Goal: Task Accomplishment & Management: Use online tool/utility

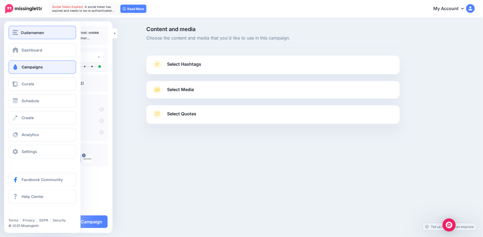
click at [15, 37] on button "Oudernemen" at bounding box center [42, 33] width 68 height 14
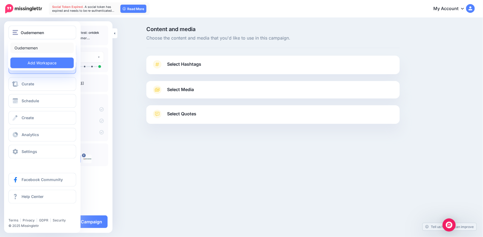
click at [28, 48] on link "Oudernemen" at bounding box center [41, 48] width 63 height 11
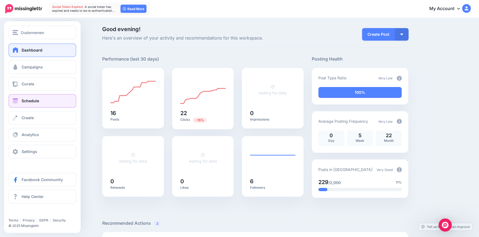
click at [18, 102] on span at bounding box center [15, 100] width 7 height 5
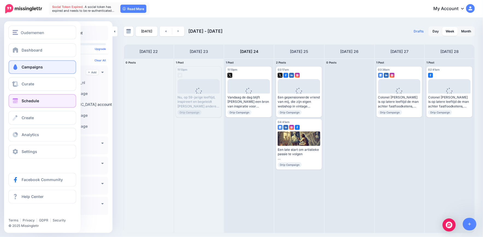
click at [21, 68] on link "Campaigns" at bounding box center [42, 67] width 68 height 14
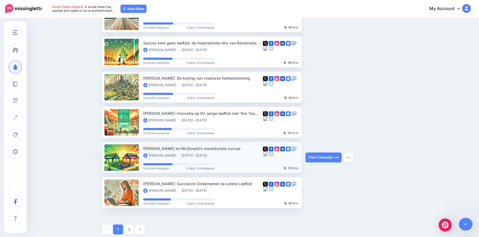
scroll to position [264, 0]
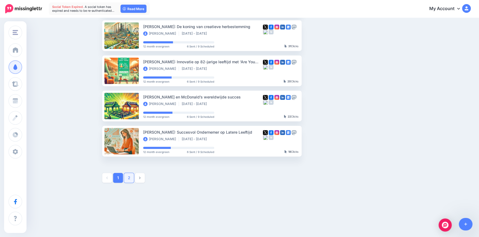
click at [132, 178] on link "2" at bounding box center [129, 178] width 10 height 10
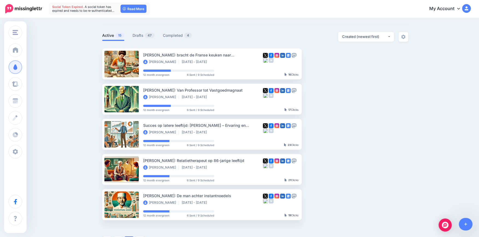
scroll to position [0, 0]
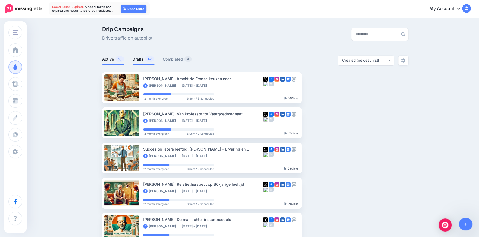
click at [138, 58] on link "Drafts 47" at bounding box center [143, 59] width 22 height 7
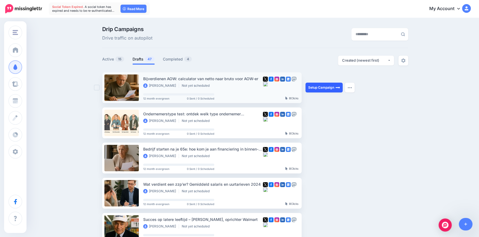
click at [326, 89] on link "Setup Campaign" at bounding box center [323, 88] width 37 height 10
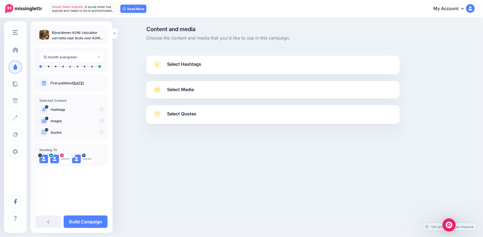
click at [195, 67] on span "Select Hashtags" at bounding box center [184, 64] width 34 height 7
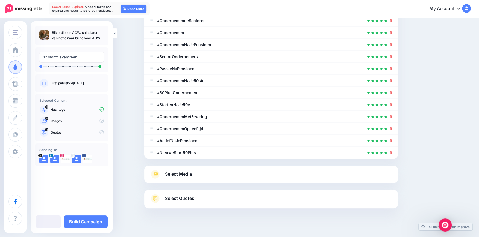
scroll to position [119, 0]
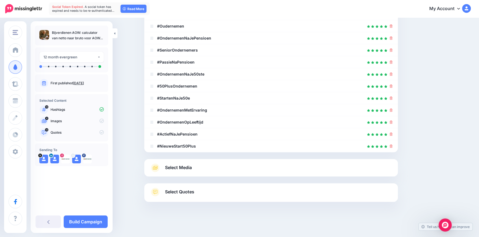
click at [190, 164] on span "Select Media" at bounding box center [178, 167] width 27 height 7
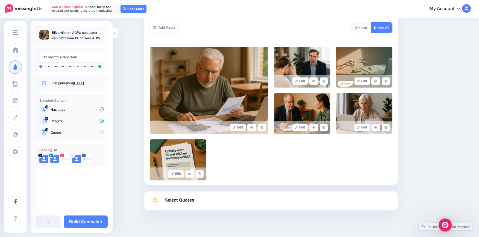
scroll to position [104, 0]
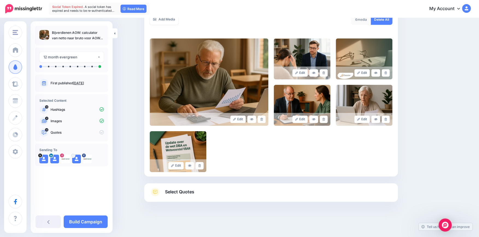
click at [188, 190] on span "Select Quotes" at bounding box center [179, 191] width 29 height 7
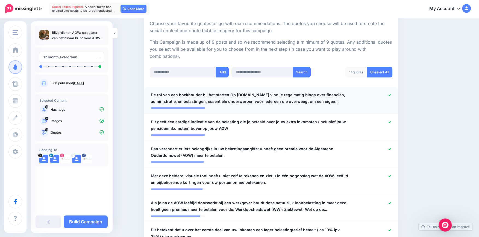
click at [390, 95] on icon at bounding box center [389, 95] width 3 height 3
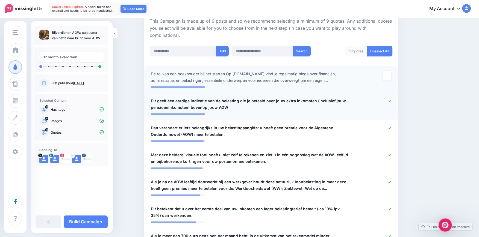
scroll to position [134, 0]
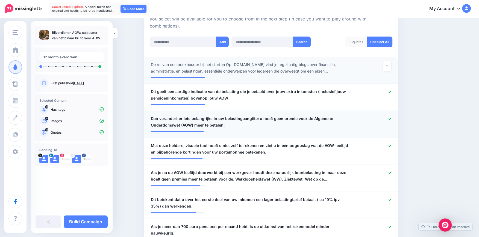
click at [391, 118] on icon at bounding box center [389, 118] width 3 height 3
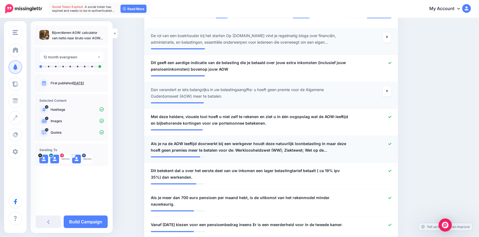
scroll to position [164, 0]
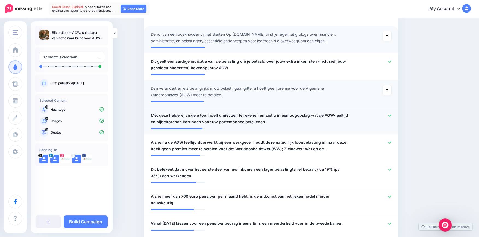
click at [391, 115] on icon at bounding box center [389, 115] width 3 height 3
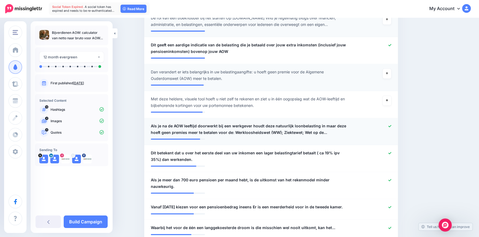
scroll to position [195, 0]
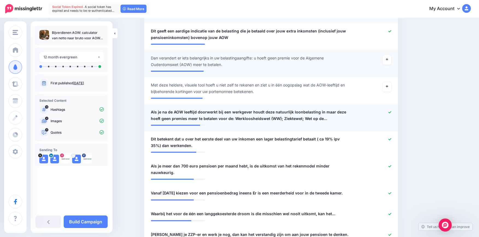
click at [390, 113] on div at bounding box center [375, 115] width 42 height 13
click at [391, 112] on icon at bounding box center [389, 112] width 3 height 2
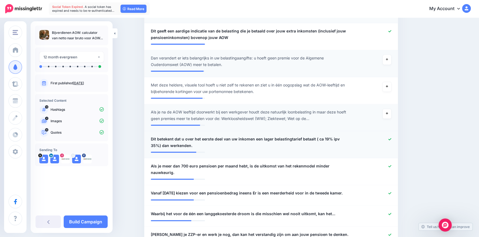
click at [393, 135] on li "**********" at bounding box center [271, 144] width 254 height 27
click at [391, 138] on icon at bounding box center [389, 139] width 3 height 3
click at [391, 165] on icon at bounding box center [389, 166] width 3 height 3
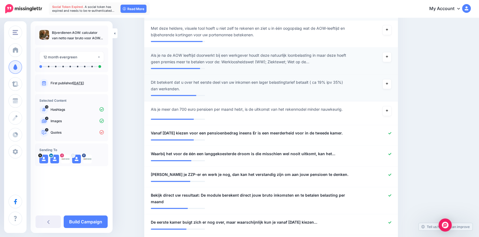
scroll to position [256, 0]
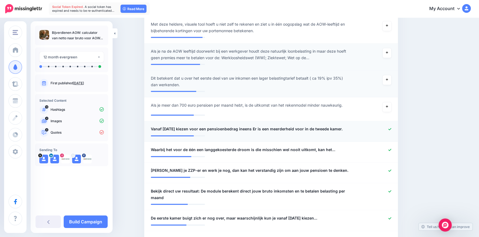
click at [391, 130] on icon at bounding box center [389, 129] width 3 height 3
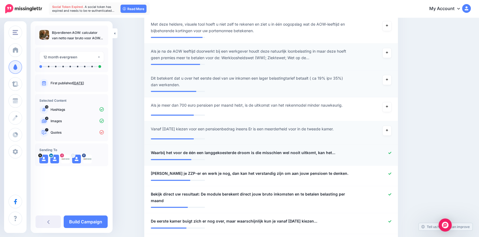
click at [391, 152] on icon at bounding box center [389, 153] width 3 height 3
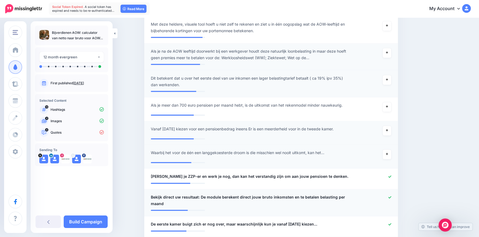
click at [316, 200] on span "Bekijk direct uw resultaat: De module berekent direct jouw bruto inkomsten en t…" at bounding box center [250, 200] width 199 height 13
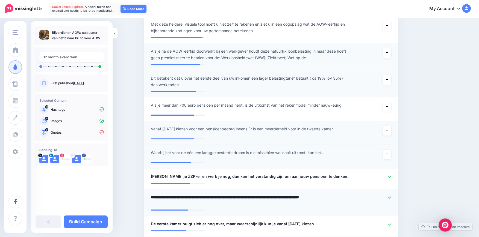
click at [334, 197] on textarea "**********" at bounding box center [250, 200] width 199 height 13
click at [262, 197] on textarea "**********" at bounding box center [250, 200] width 199 height 13
click at [202, 197] on textarea "**********" at bounding box center [250, 200] width 199 height 13
drag, startPoint x: 202, startPoint y: 196, endPoint x: 142, endPoint y: 195, distance: 60.1
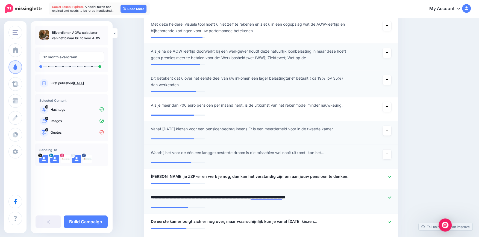
drag, startPoint x: 349, startPoint y: 199, endPoint x: 282, endPoint y: 199, distance: 66.9
click at [282, 199] on textarea "**********" at bounding box center [250, 199] width 199 height 11
type textarea "**********"
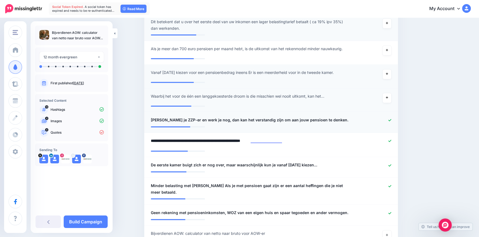
scroll to position [316, 0]
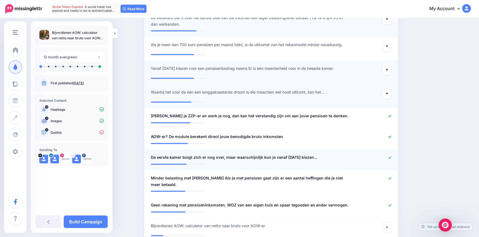
click at [393, 160] on div at bounding box center [375, 157] width 42 height 7
click at [391, 178] on icon at bounding box center [389, 178] width 3 height 3
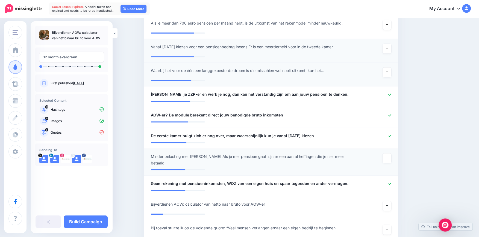
scroll to position [347, 0]
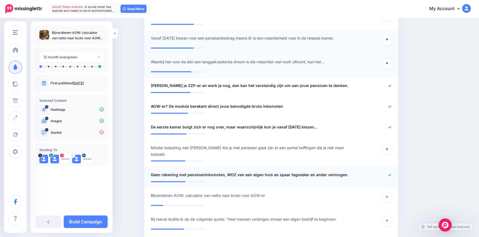
click at [391, 173] on link at bounding box center [389, 175] width 3 height 4
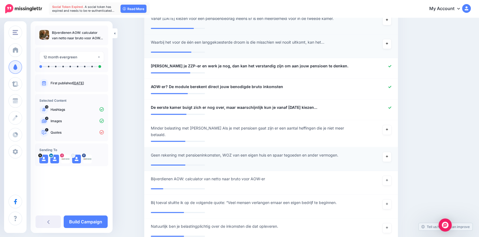
scroll to position [377, 0]
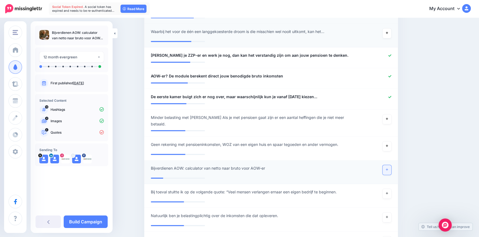
click at [388, 168] on icon at bounding box center [387, 169] width 2 height 3
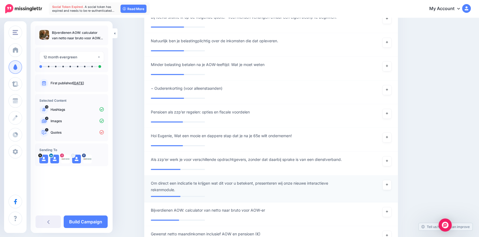
scroll to position [559, 0]
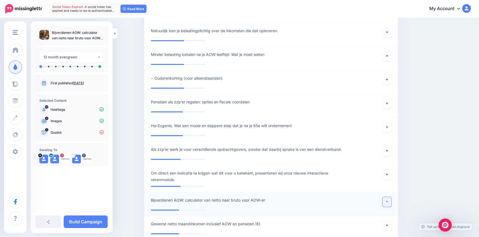
click at [391, 200] on link at bounding box center [386, 202] width 9 height 10
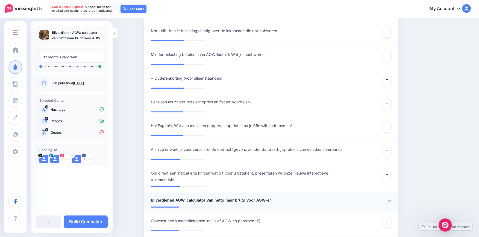
scroll to position [590, 0]
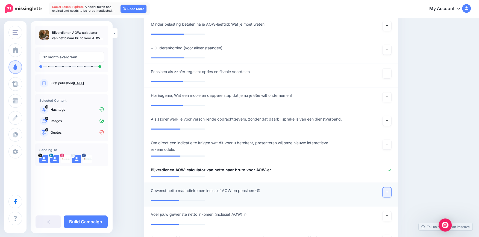
click at [390, 192] on link at bounding box center [386, 193] width 9 height 10
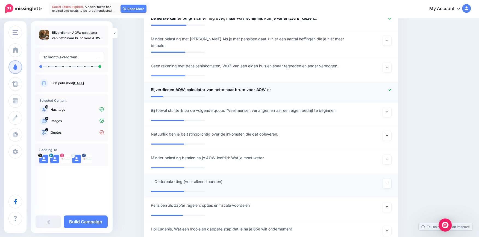
scroll to position [438, 0]
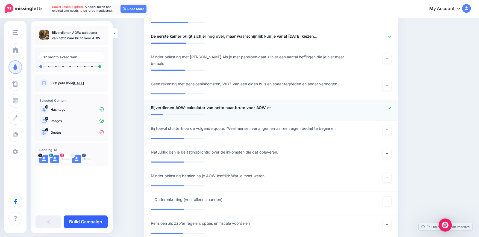
click at [80, 221] on link "Build Campaign" at bounding box center [86, 222] width 44 height 13
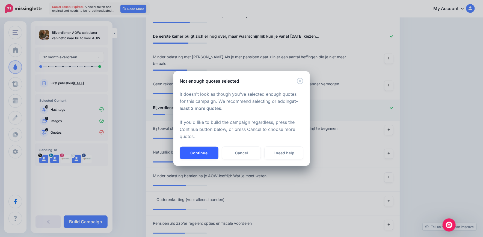
click at [195, 151] on button "Continue" at bounding box center [199, 153] width 39 height 13
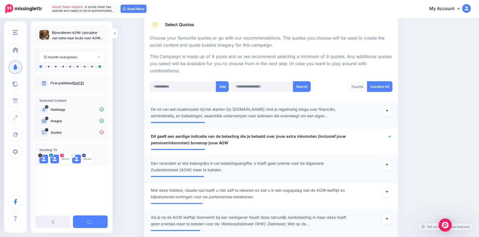
scroll to position [91, 0]
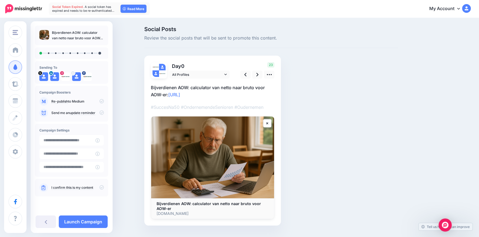
scroll to position [13, 0]
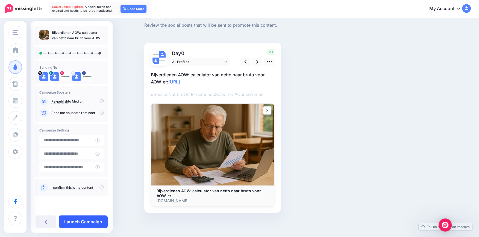
click at [86, 220] on link "Launch Campaign" at bounding box center [83, 222] width 49 height 13
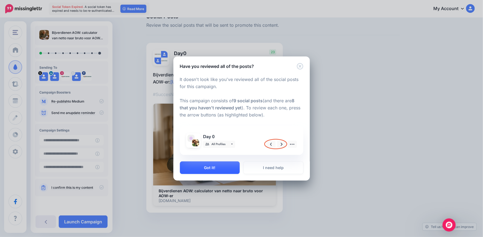
click at [201, 170] on button "Got it!" at bounding box center [210, 168] width 60 height 13
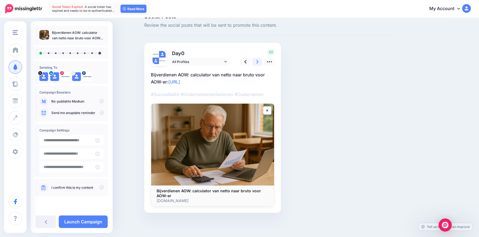
click at [258, 61] on link at bounding box center [257, 62] width 10 height 8
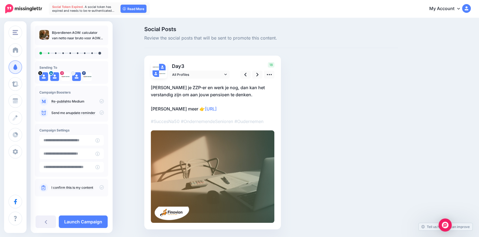
click at [220, 93] on p "Ben je ZZP-er en werk je nog, dan kan het verstandig zijn om aan jouw pensioen …" at bounding box center [212, 98] width 123 height 28
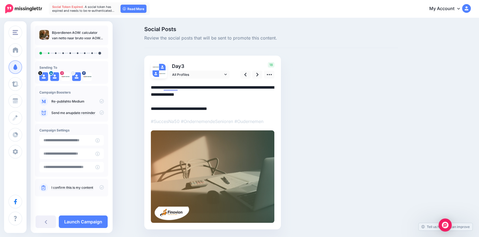
drag, startPoint x: 223, startPoint y: 93, endPoint x: 151, endPoint y: 89, distance: 71.4
click at [151, 89] on div "Day 3 All Profiles 18" at bounding box center [212, 143] width 137 height 174
click at [153, 87] on textarea "**********" at bounding box center [212, 98] width 123 height 28
click at [214, 87] on textarea "**********" at bounding box center [212, 98] width 123 height 28
click at [212, 87] on textarea "**********" at bounding box center [212, 98] width 123 height 28
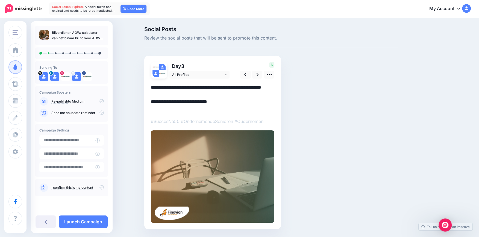
click at [211, 88] on textarea "**********" at bounding box center [212, 98] width 123 height 28
type textarea "**********"
click at [221, 169] on img at bounding box center [212, 177] width 123 height 93
drag, startPoint x: 221, startPoint y: 169, endPoint x: 215, endPoint y: 174, distance: 8.5
click at [215, 174] on img at bounding box center [212, 177] width 123 height 93
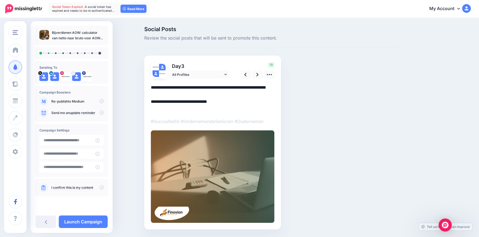
click at [213, 175] on img at bounding box center [212, 177] width 123 height 93
click at [272, 75] on icon at bounding box center [269, 75] width 6 height 6
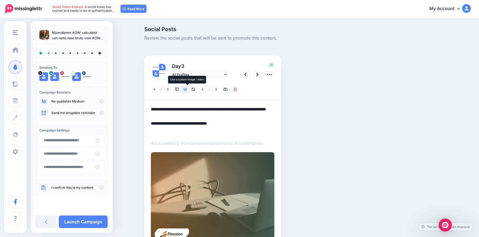
click at [187, 89] on icon at bounding box center [185, 90] width 4 height 4
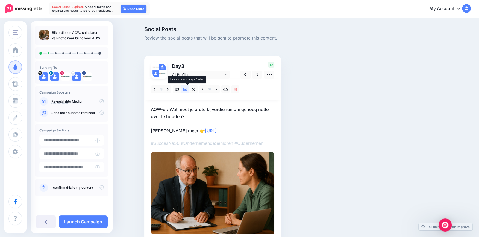
click at [187, 89] on icon at bounding box center [185, 90] width 4 height 4
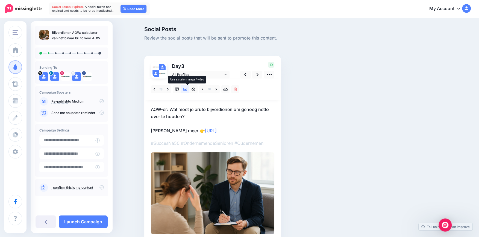
click at [187, 89] on icon at bounding box center [185, 90] width 4 height 4
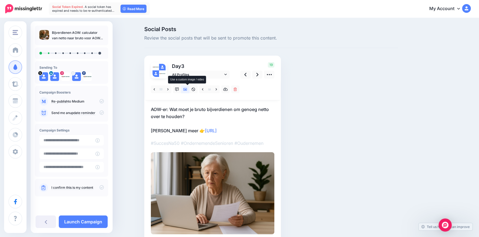
click at [187, 89] on icon at bounding box center [185, 90] width 4 height 4
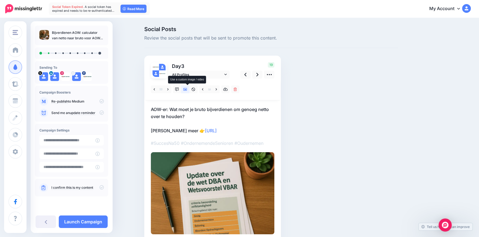
click at [187, 89] on icon at bounding box center [185, 90] width 4 height 4
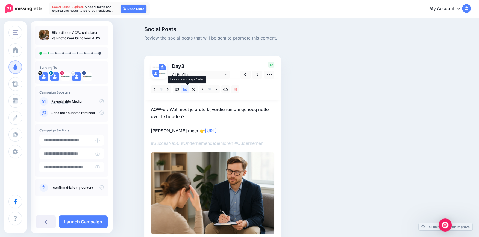
click at [187, 89] on icon at bounding box center [185, 90] width 4 height 4
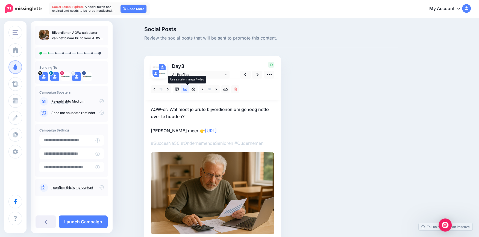
click at [187, 89] on icon at bounding box center [185, 90] width 4 height 4
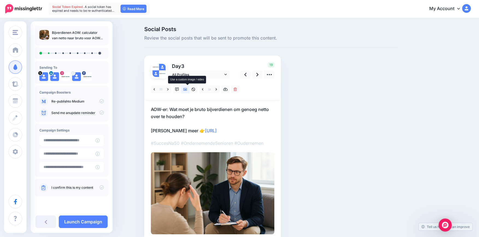
click at [187, 89] on icon at bounding box center [185, 90] width 4 height 4
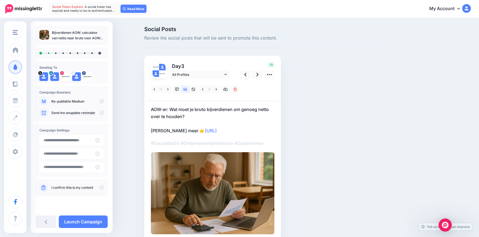
click at [230, 188] on img at bounding box center [212, 193] width 123 height 82
click at [258, 76] on link at bounding box center [257, 75] width 10 height 8
click at [207, 90] on link at bounding box center [203, 90] width 8 height 8
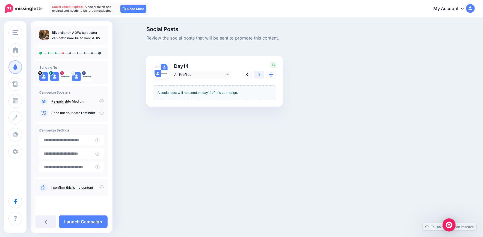
click at [258, 76] on link at bounding box center [259, 75] width 10 height 8
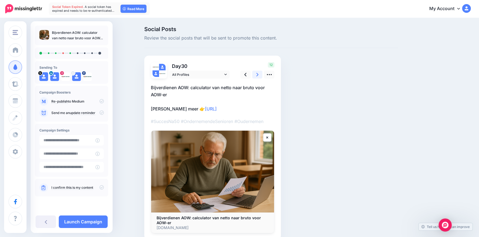
click at [258, 76] on link at bounding box center [257, 75] width 10 height 8
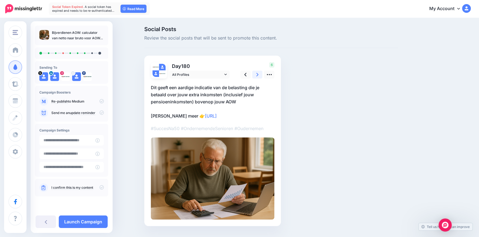
click at [258, 76] on link at bounding box center [257, 75] width 10 height 8
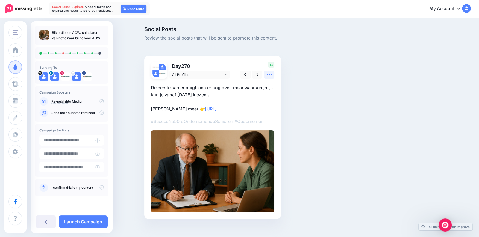
click at [271, 75] on icon at bounding box center [269, 75] width 6 height 6
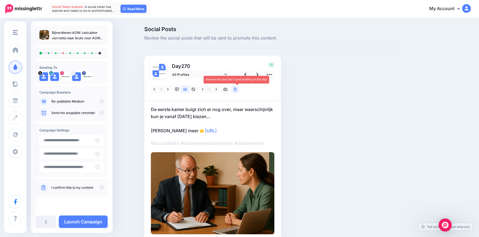
click at [235, 87] on link at bounding box center [235, 90] width 8 height 8
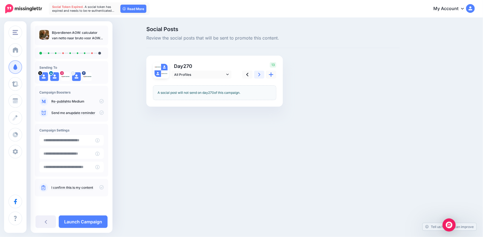
click at [259, 76] on icon at bounding box center [259, 75] width 2 height 4
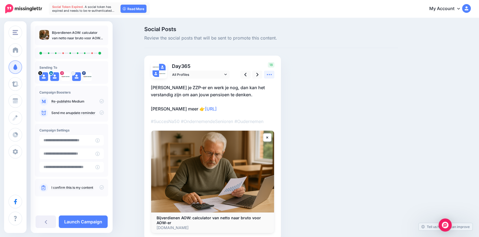
click at [270, 75] on icon at bounding box center [269, 75] width 6 height 6
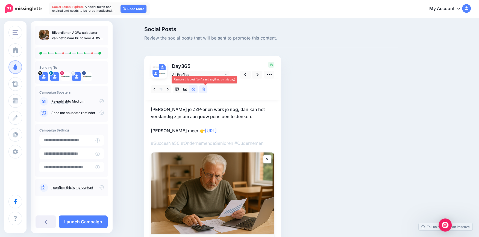
click at [205, 90] on icon at bounding box center [203, 90] width 3 height 4
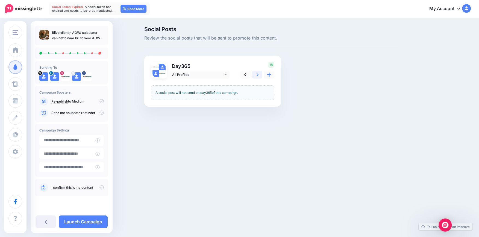
click at [261, 75] on link at bounding box center [257, 75] width 10 height 8
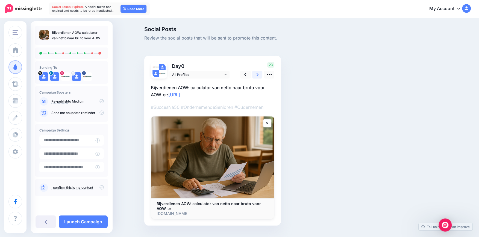
scroll to position [20, 0]
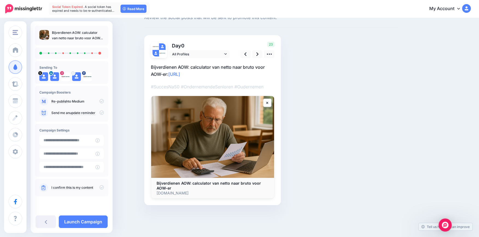
click at [102, 103] on icon at bounding box center [101, 101] width 4 height 4
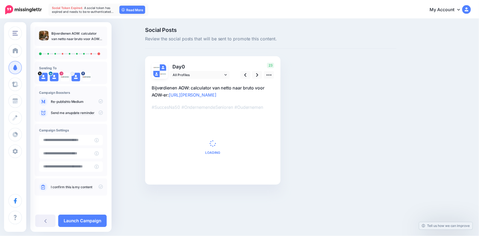
scroll to position [13, 0]
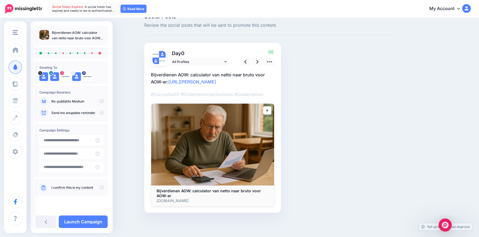
click at [103, 39] on p "Bijverdienen AOW: calculator van netto naar bruto voor AOW-er" at bounding box center [78, 35] width 52 height 11
click at [94, 223] on link "Launch Campaign" at bounding box center [83, 222] width 49 height 13
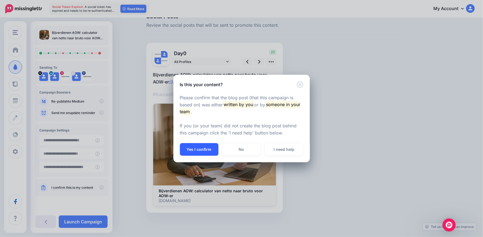
click at [211, 152] on button "Yes I confirm" at bounding box center [199, 149] width 39 height 13
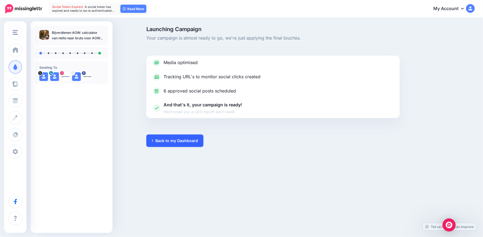
click at [188, 145] on link "Back to my Dashboard" at bounding box center [174, 141] width 57 height 13
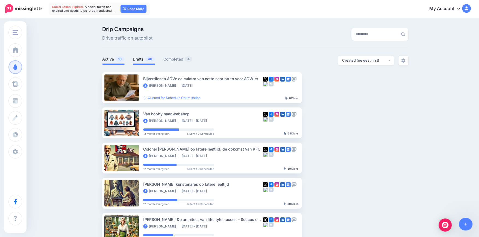
click at [142, 62] on link "Drafts 46" at bounding box center [144, 59] width 22 height 7
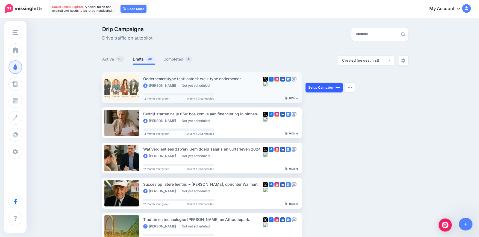
click at [317, 86] on link "Setup Campaign" at bounding box center [323, 88] width 37 height 10
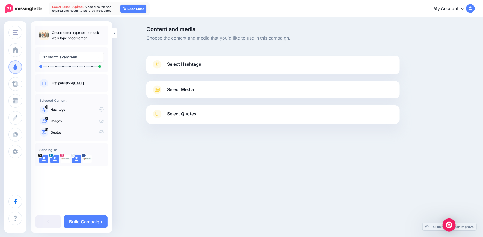
click at [182, 67] on span "Select Hashtags" at bounding box center [184, 64] width 34 height 7
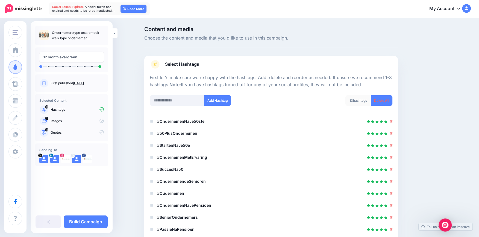
click at [182, 67] on span "Select Hashtags" at bounding box center [182, 64] width 34 height 7
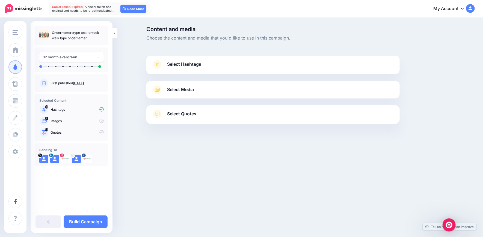
click at [182, 89] on span "Select Media" at bounding box center [180, 89] width 27 height 7
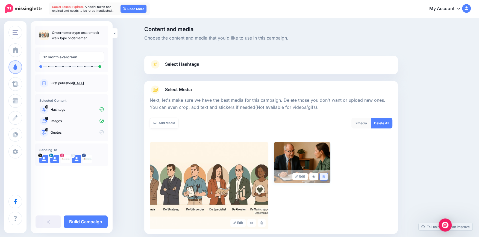
click at [325, 177] on icon at bounding box center [323, 176] width 2 height 3
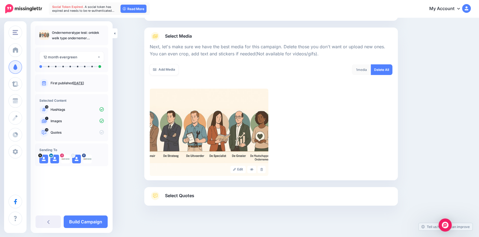
scroll to position [57, 0]
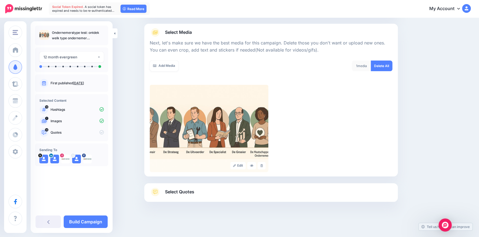
click at [185, 190] on span "Select Quotes" at bounding box center [179, 191] width 29 height 7
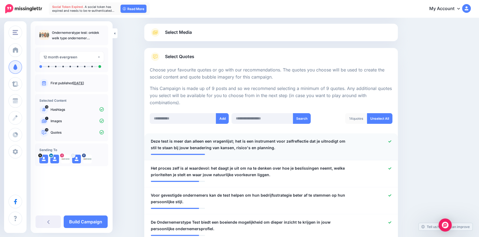
click at [391, 141] on icon at bounding box center [389, 141] width 3 height 3
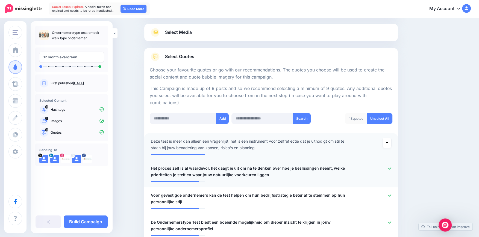
click at [391, 168] on icon at bounding box center [389, 168] width 3 height 3
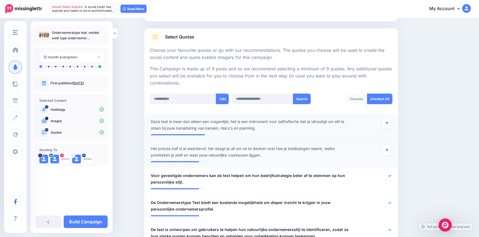
scroll to position [88, 0]
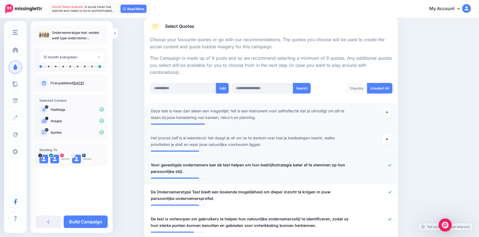
click at [390, 165] on icon at bounding box center [389, 165] width 3 height 2
click at [152, 192] on div "**********" at bounding box center [250, 195] width 207 height 13
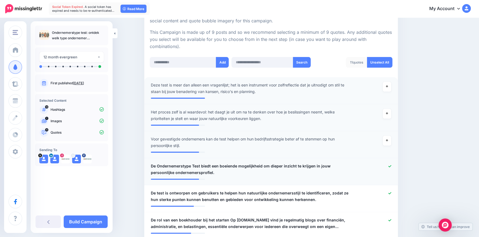
scroll to position [113, 0]
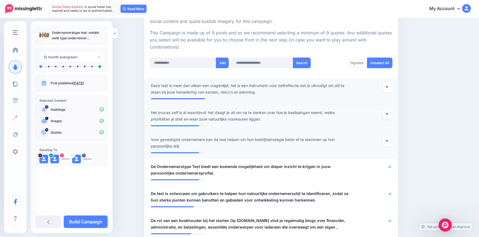
click at [154, 85] on span "Deze test is meer dan alleen een vragenlijst; het is een instrument voor zelfre…" at bounding box center [250, 88] width 199 height 13
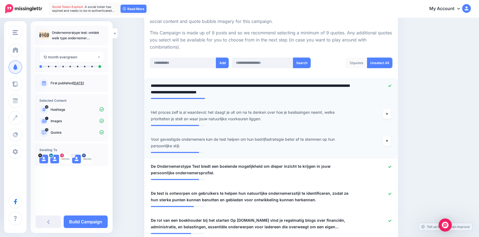
type textarea "**********"
drag, startPoint x: 161, startPoint y: 86, endPoint x: 150, endPoint y: 86, distance: 11.5
click at [151, 87] on div "**********" at bounding box center [250, 88] width 207 height 13
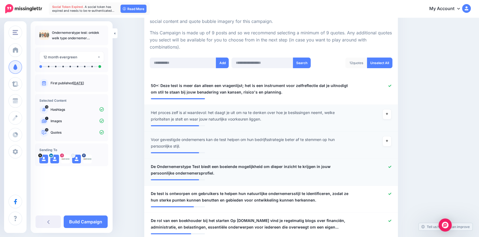
click at [152, 165] on div "**********" at bounding box center [250, 170] width 207 height 13
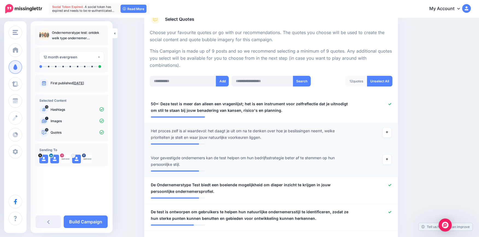
scroll to position [108, 0]
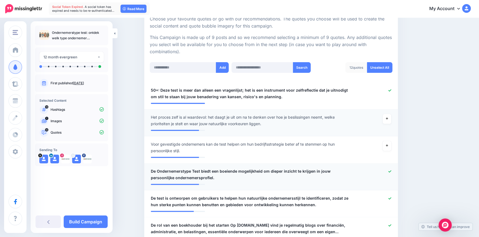
click at [158, 172] on span "De Ondernemerstype Test biedt een boeiende mogelijkheid om dieper inzicht te kr…" at bounding box center [250, 174] width 199 height 13
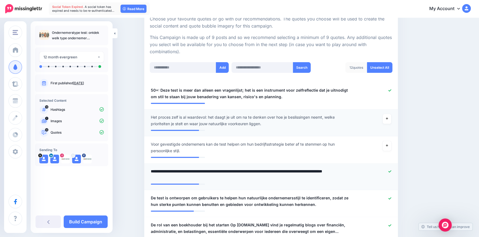
click at [154, 172] on textarea "**********" at bounding box center [250, 174] width 199 height 13
type textarea "**********"
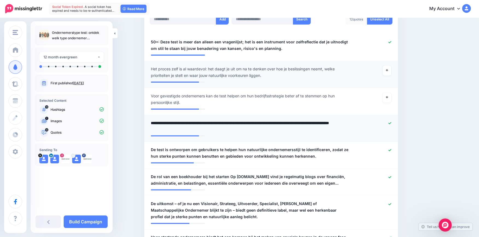
scroll to position [169, 0]
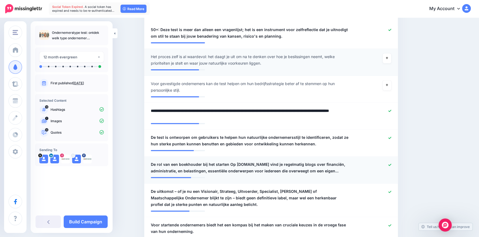
click at [391, 164] on icon at bounding box center [389, 165] width 3 height 2
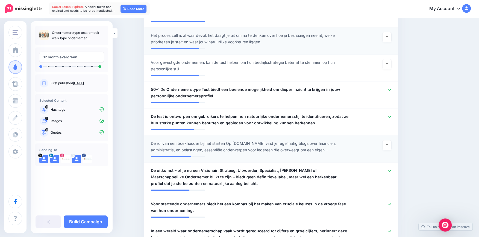
scroll to position [199, 0]
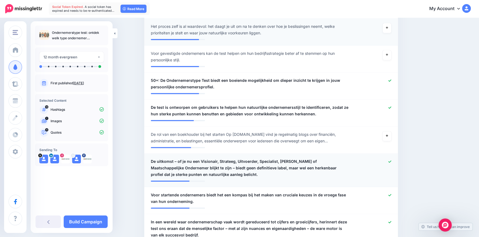
click at [155, 163] on span "De uitkomst – of je nu een Visionair, Strateeg, Uitvoerder, Specialist, Groeier…" at bounding box center [250, 168] width 199 height 20
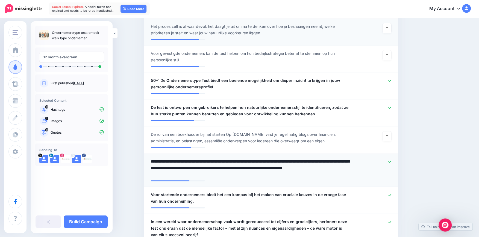
click at [155, 162] on textarea "**********" at bounding box center [250, 168] width 199 height 20
click at [391, 160] on icon at bounding box center [389, 161] width 3 height 3
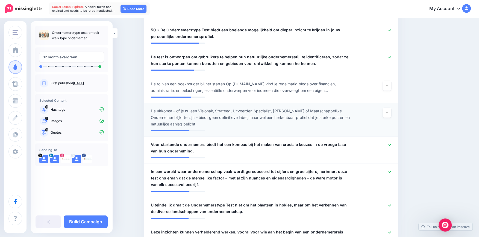
scroll to position [260, 0]
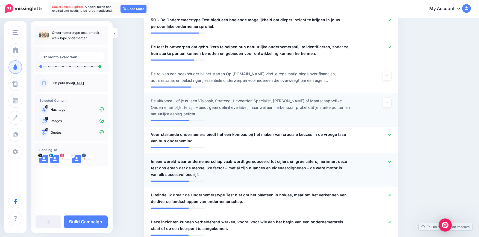
click at [391, 161] on icon at bounding box center [389, 161] width 3 height 3
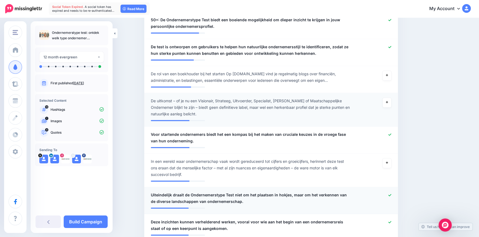
click at [391, 194] on icon at bounding box center [389, 195] width 3 height 2
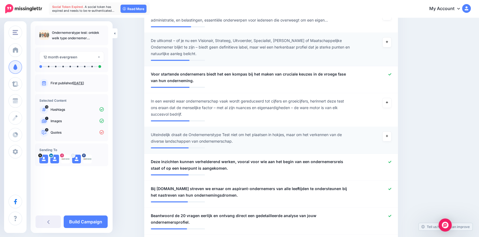
scroll to position [321, 0]
click at [391, 166] on div at bounding box center [375, 164] width 42 height 13
click at [231, 195] on span "Bij Oudernemen.nl streven we ernaar om aspirant-ondernemers van alle leeftijden…" at bounding box center [250, 191] width 199 height 13
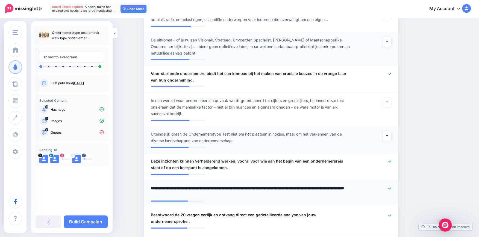
click at [233, 194] on textarea "**********" at bounding box center [250, 191] width 199 height 13
click at [260, 195] on textarea "**********" at bounding box center [250, 191] width 199 height 13
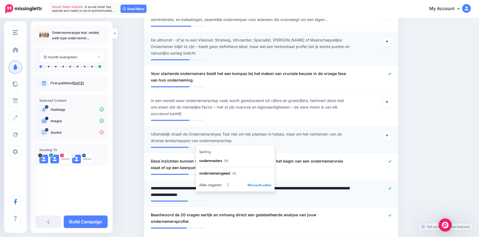
type textarea "**********"
click at [282, 197] on textarea "**********" at bounding box center [250, 191] width 199 height 13
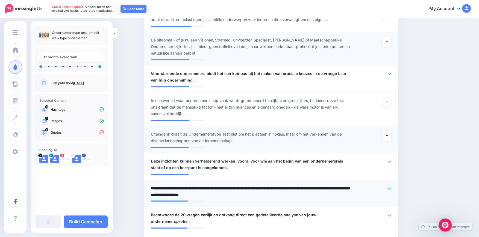
scroll to position [351, 0]
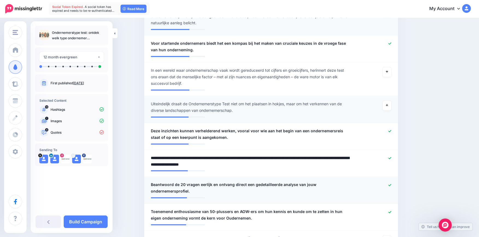
click at [154, 184] on span "Beantwoord de 20 vragen eerlijk en ontvang direct een gedetailleerde analyse va…" at bounding box center [250, 188] width 199 height 13
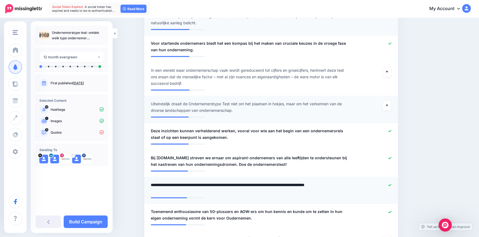
type textarea "**********"
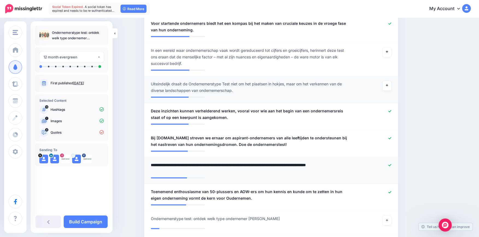
scroll to position [382, 0]
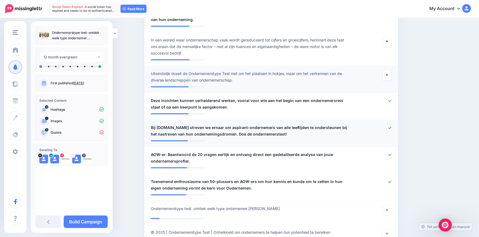
click at [391, 127] on icon at bounding box center [389, 128] width 3 height 2
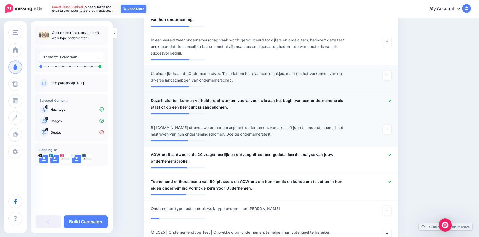
click at [391, 101] on icon at bounding box center [389, 100] width 3 height 3
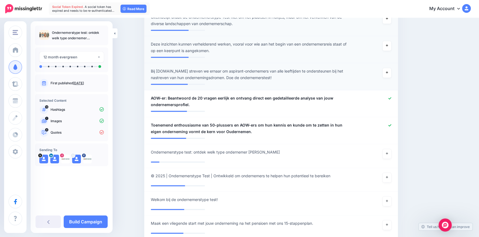
scroll to position [442, 0]
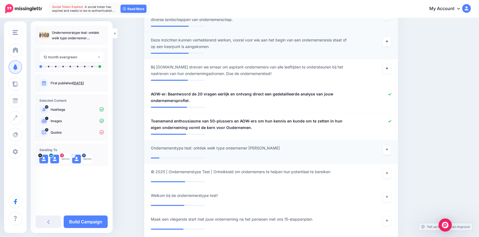
click at [154, 149] on span "Ondernemerstype test: ontdek welk type ondernemer [PERSON_NAME]" at bounding box center [215, 148] width 129 height 7
type textarea "**********"
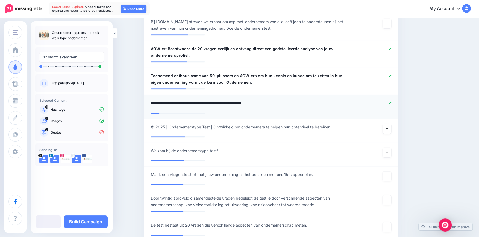
scroll to position [503, 0]
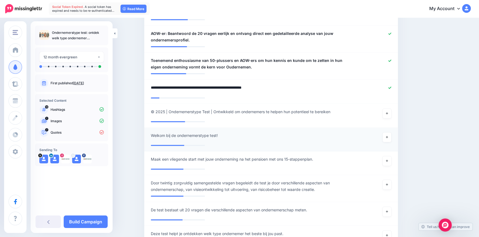
click at [154, 136] on div "**********" at bounding box center [250, 137] width 207 height 10
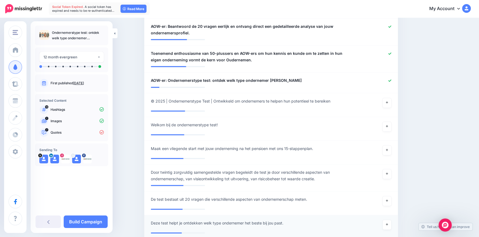
scroll to position [498, 0]
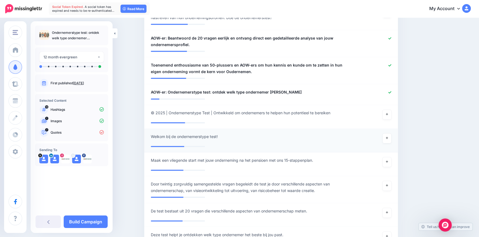
click at [153, 138] on span "Welkom bij de ondernemerstype test!" at bounding box center [184, 137] width 67 height 7
click at [153, 136] on textarea "**********" at bounding box center [250, 139] width 199 height 11
type textarea "**********"
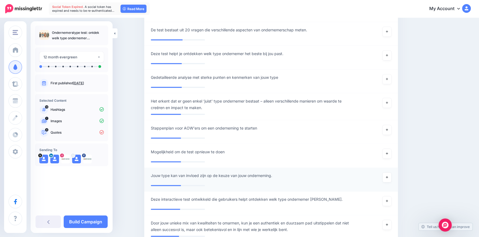
scroll to position [676, 0]
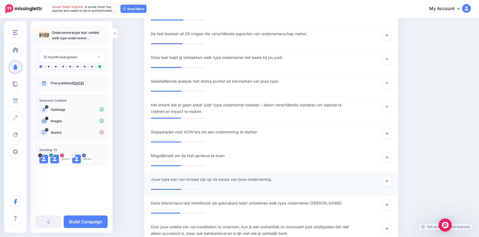
click at [154, 177] on span "Jouw type kan van invloed zijn op de keuze van jouw onderneming." at bounding box center [211, 179] width 121 height 7
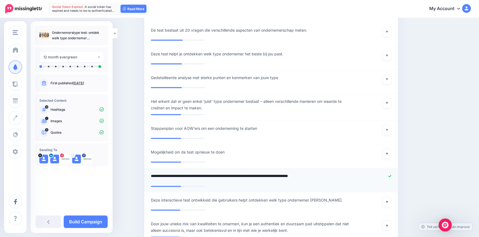
type textarea "**********"
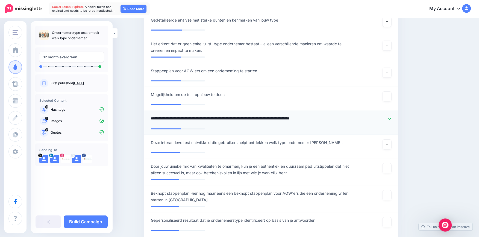
scroll to position [737, 0]
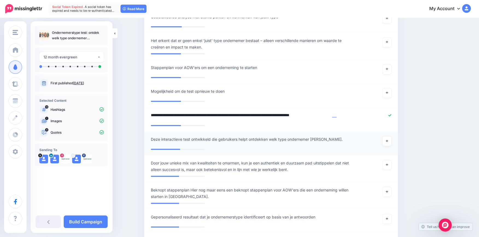
click at [153, 140] on div "**********" at bounding box center [250, 141] width 207 height 10
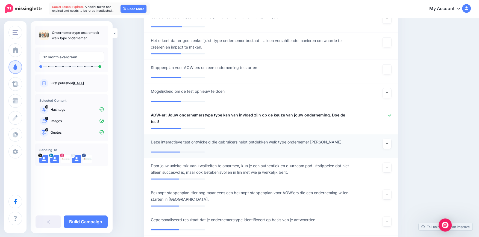
click at [155, 139] on span "Deze interactieve test ontwikkeld die gebruikers helpt ontdekken welk type onde…" at bounding box center [247, 142] width 192 height 7
click at [152, 139] on div "**********" at bounding box center [250, 144] width 207 height 10
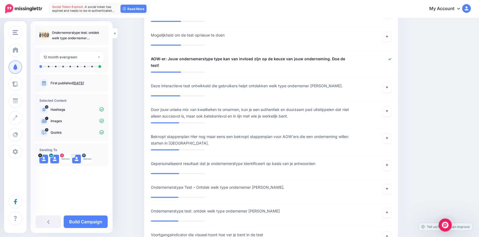
scroll to position [793, 0]
click at [153, 83] on span "Deze interactieve test ontwikkeld die gebruikers helpt ontdekken welk type onde…" at bounding box center [247, 86] width 192 height 7
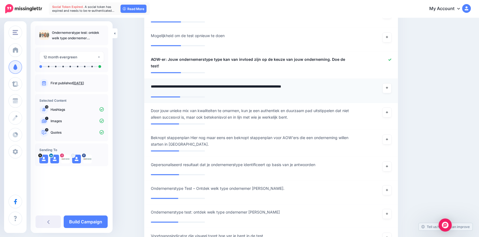
click at [153, 83] on textarea "**********" at bounding box center [250, 88] width 199 height 11
type textarea "**********"
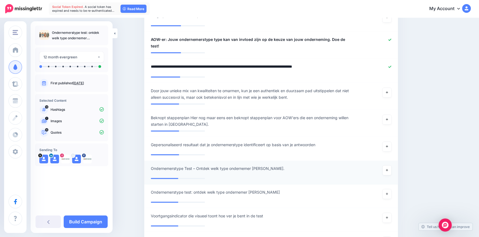
scroll to position [823, 0]
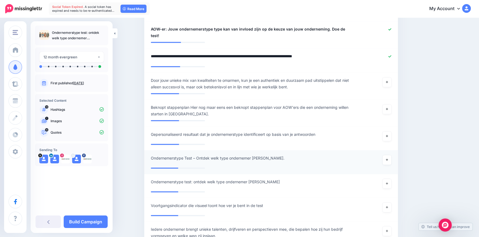
click at [160, 155] on div "**********" at bounding box center [250, 160] width 207 height 10
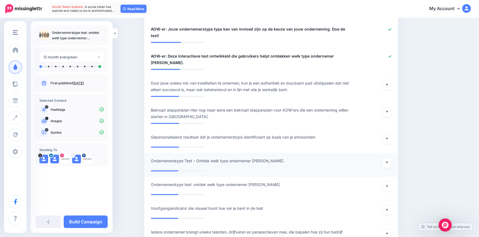
click at [153, 158] on span "Ondernemerstype Test – Ontdek welk type ondernemer jij bent." at bounding box center [218, 161] width 134 height 7
type textarea "**********"
click at [153, 182] on div "**********" at bounding box center [250, 187] width 207 height 10
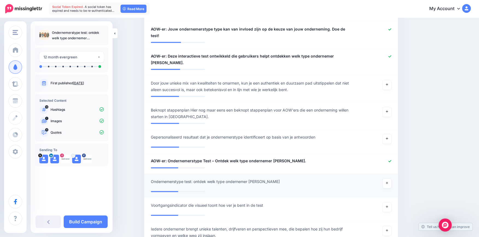
click at [153, 179] on span "Ondernemerstype test: ontdek welk type ondernemer jij bent" at bounding box center [215, 182] width 129 height 7
type textarea "**********"
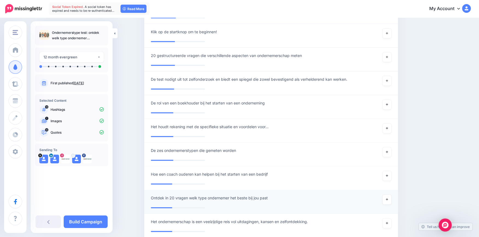
scroll to position [1244, 0]
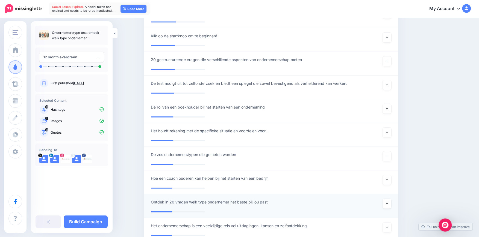
click at [155, 199] on span "Ontdek in 20 vragen welk type ondernemer het beste bij jou past" at bounding box center [209, 202] width 117 height 7
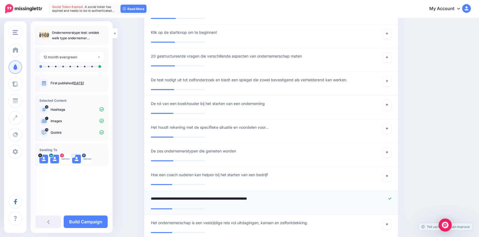
type textarea "**********"
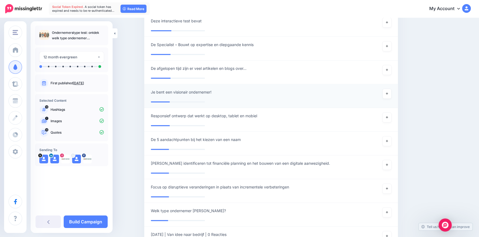
scroll to position [1548, 0]
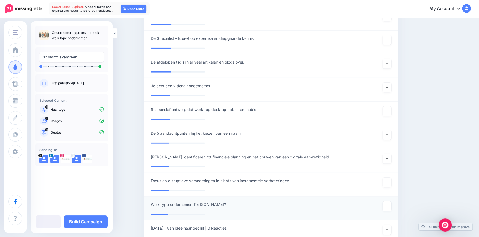
click at [158, 202] on span "Welk type ondernemer ben jij?" at bounding box center [188, 205] width 75 height 7
type textarea "**********"
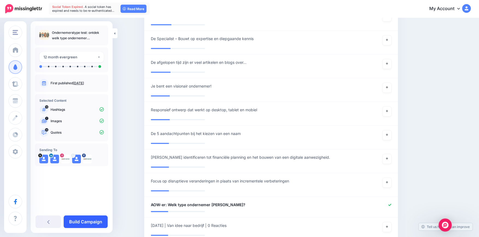
click at [97, 223] on link "Build Campaign" at bounding box center [86, 222] width 44 height 13
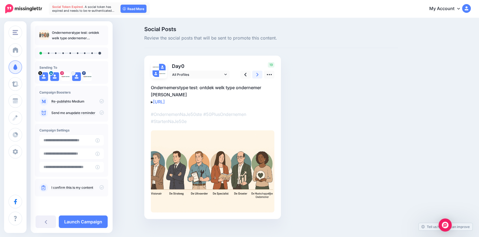
click at [257, 76] on link at bounding box center [257, 75] width 10 height 8
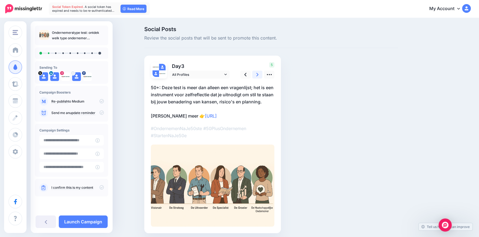
click at [258, 75] on link at bounding box center [257, 75] width 10 height 8
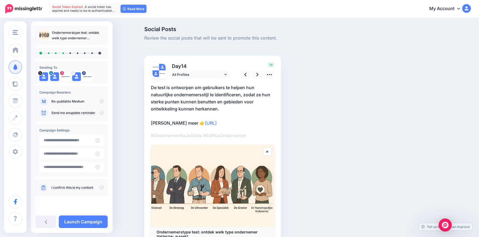
click at [155, 89] on p "De test is ontworpen om gebruikers te helpen hun natuurlijke ondernemersstijl t…" at bounding box center [212, 105] width 123 height 43
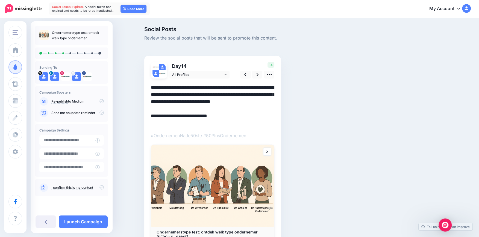
click at [154, 88] on textarea "**********" at bounding box center [212, 105] width 123 height 43
click at [167, 89] on textarea "**********" at bounding box center [212, 105] width 123 height 43
drag, startPoint x: 166, startPoint y: 88, endPoint x: 171, endPoint y: 89, distance: 5.3
click at [166, 88] on textarea "**********" at bounding box center [212, 105] width 123 height 43
click at [258, 76] on icon at bounding box center [257, 75] width 2 height 6
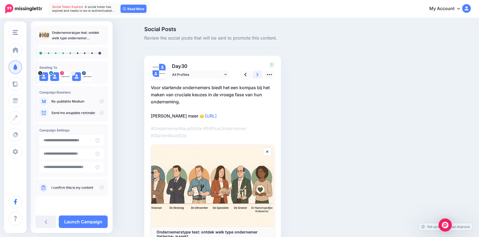
click at [258, 76] on icon at bounding box center [257, 75] width 2 height 6
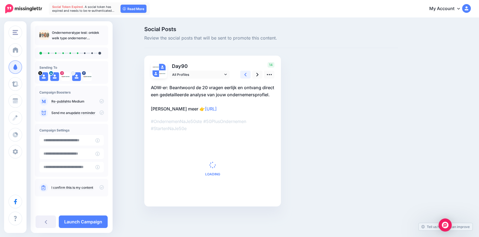
click at [249, 75] on link at bounding box center [245, 75] width 10 height 8
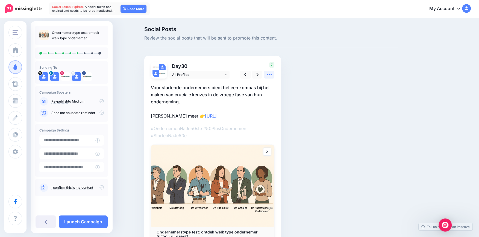
click at [271, 73] on icon at bounding box center [269, 75] width 6 height 6
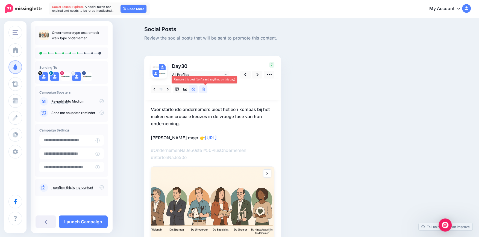
click at [205, 90] on icon at bounding box center [203, 90] width 3 height 4
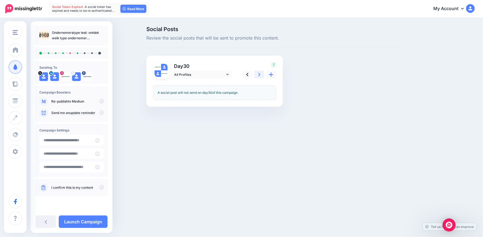
click at [259, 76] on icon at bounding box center [259, 75] width 2 height 4
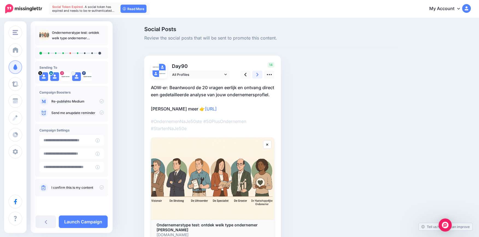
click at [258, 76] on icon at bounding box center [257, 75] width 2 height 4
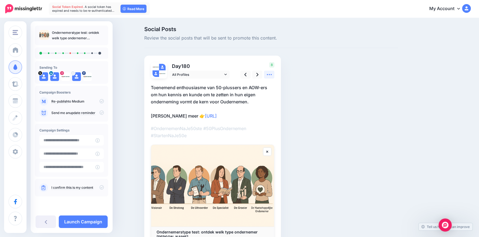
click at [272, 74] on icon at bounding box center [269, 75] width 6 height 6
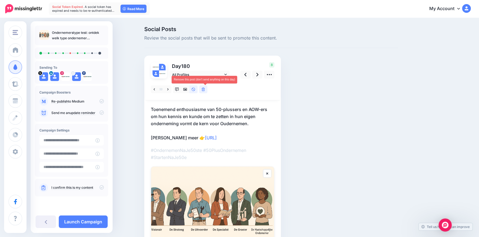
click at [207, 90] on link at bounding box center [203, 90] width 8 height 8
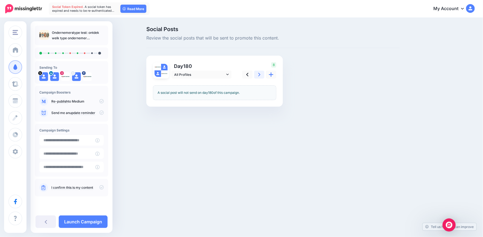
click at [260, 75] on link at bounding box center [259, 75] width 10 height 8
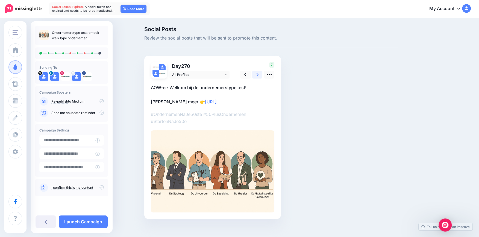
click at [258, 75] on icon at bounding box center [257, 75] width 2 height 4
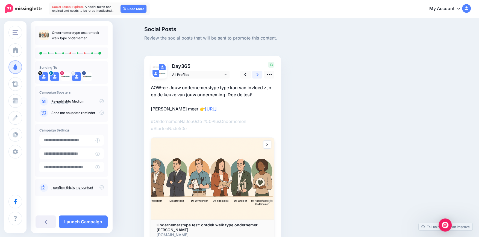
click at [258, 75] on icon at bounding box center [257, 75] width 2 height 4
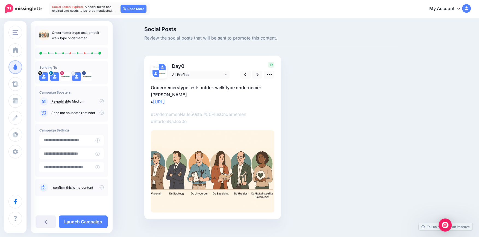
click at [155, 89] on p "Ondernemerstype test: ontdek welk type ondernemer jij bent ▸ https://lttr.ai/Aj…" at bounding box center [212, 94] width 123 height 21
click at [154, 88] on textarea "**********" at bounding box center [212, 94] width 123 height 21
drag, startPoint x: 170, startPoint y: 87, endPoint x: 151, endPoint y: 86, distance: 19.2
click at [149, 89] on div "Day 0 All Profiles 16" at bounding box center [212, 138] width 137 height 164
type textarea "**********"
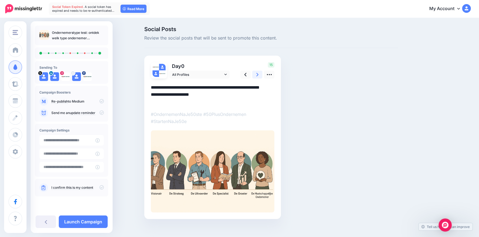
click at [261, 73] on link at bounding box center [257, 75] width 10 height 8
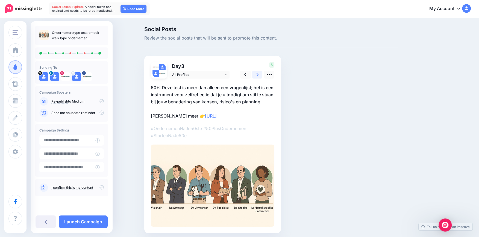
click at [260, 74] on link at bounding box center [257, 75] width 10 height 8
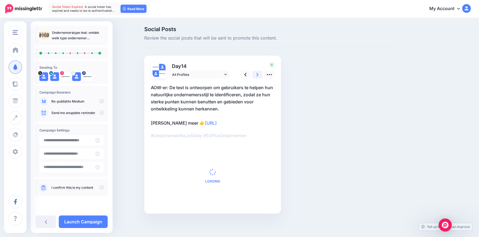
click at [260, 74] on link at bounding box center [257, 75] width 10 height 8
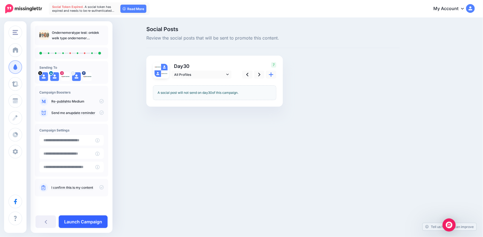
click at [91, 220] on link "Launch Campaign" at bounding box center [83, 222] width 49 height 13
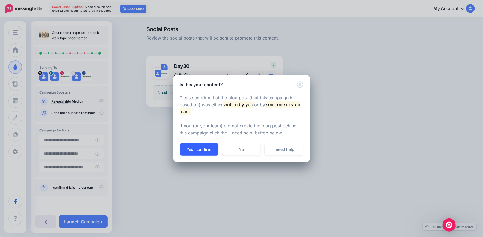
click at [207, 149] on button "Yes I confirm" at bounding box center [199, 149] width 39 height 13
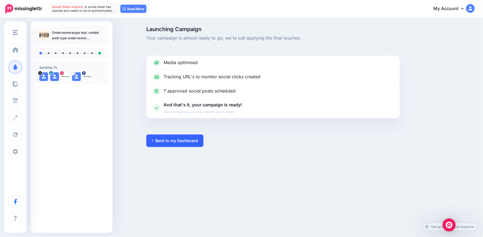
click at [177, 143] on link "Back to my Dashboard" at bounding box center [174, 141] width 57 height 13
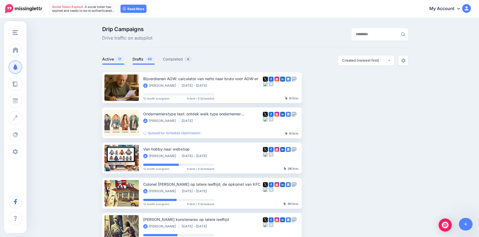
click at [142, 62] on link "Drafts 45" at bounding box center [143, 59] width 22 height 7
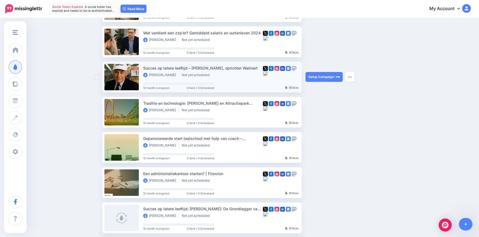
scroll to position [91, 0]
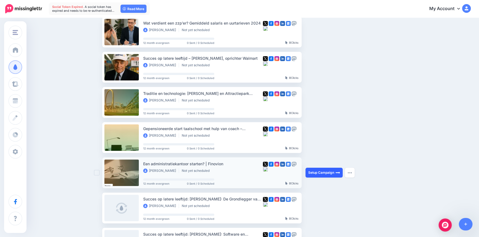
click at [312, 171] on link "Setup Campaign" at bounding box center [323, 173] width 37 height 10
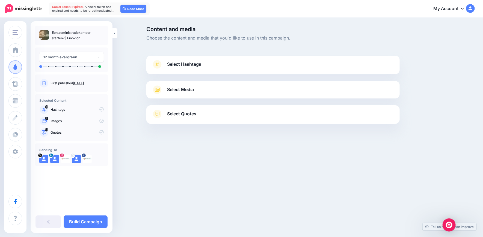
click at [346, 66] on link "Select Hashtags" at bounding box center [273, 67] width 243 height 14
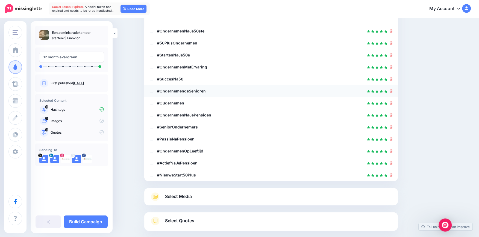
scroll to position [119, 0]
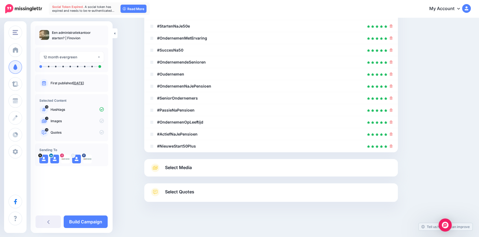
click at [227, 166] on link "Select Media" at bounding box center [271, 168] width 243 height 9
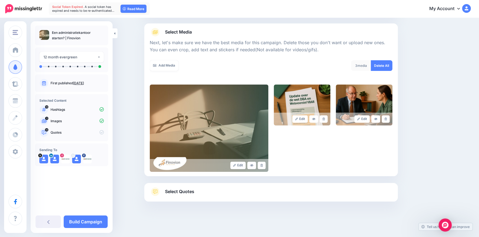
scroll to position [57, 0]
click at [325, 119] on icon at bounding box center [323, 119] width 2 height 3
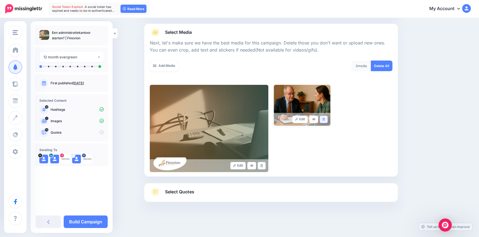
click at [328, 119] on link at bounding box center [324, 119] width 8 height 7
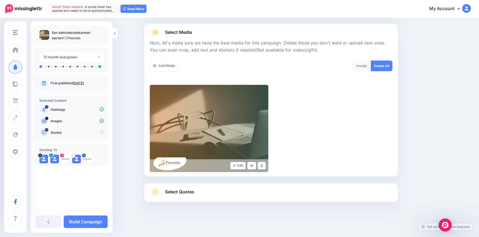
click at [179, 187] on div "Select Quotes Choose your favourite quotes or go with our recommendations. The …" at bounding box center [271, 193] width 254 height 19
click at [179, 188] on span "Select Quotes" at bounding box center [179, 191] width 29 height 7
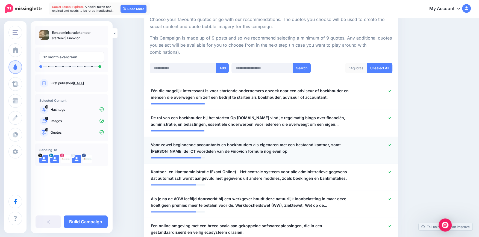
scroll to position [118, 0]
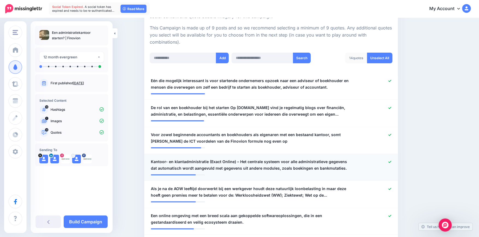
click at [391, 161] on icon at bounding box center [389, 162] width 3 height 3
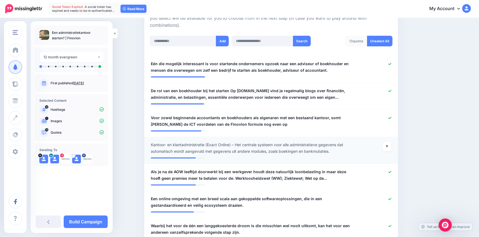
scroll to position [148, 0]
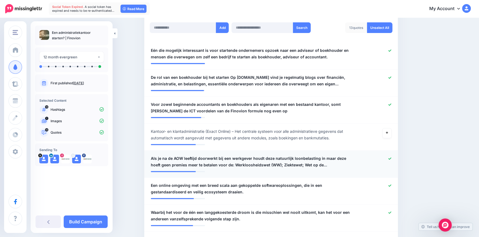
click at [391, 159] on icon at bounding box center [389, 158] width 3 height 3
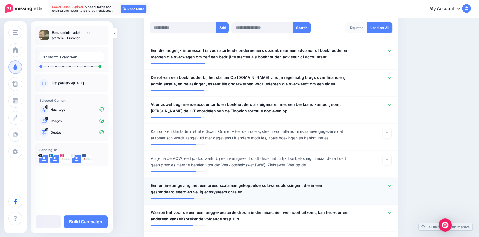
click at [391, 187] on icon at bounding box center [389, 185] width 3 height 3
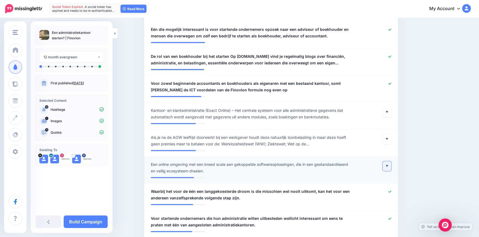
scroll to position [179, 0]
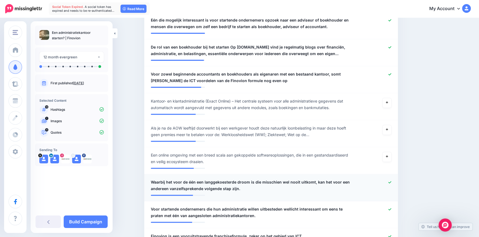
click at [391, 182] on icon at bounding box center [389, 182] width 3 height 3
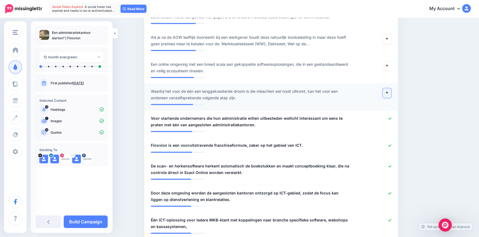
scroll to position [270, 0]
click at [390, 166] on div at bounding box center [375, 169] width 42 height 13
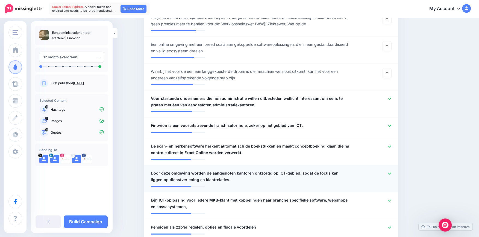
scroll to position [300, 0]
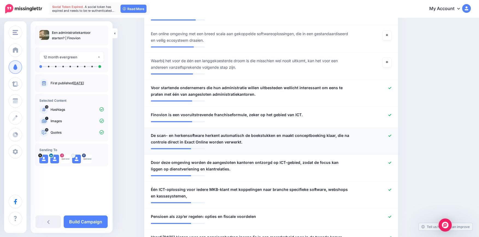
click at [393, 138] on div at bounding box center [375, 138] width 42 height 13
click at [391, 137] on icon at bounding box center [389, 135] width 3 height 3
click at [390, 162] on icon at bounding box center [389, 162] width 3 height 3
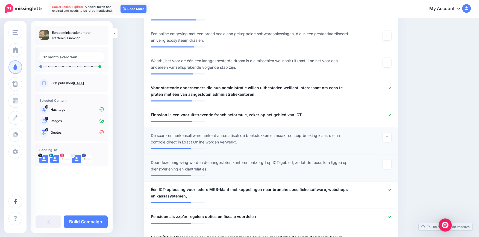
scroll to position [331, 0]
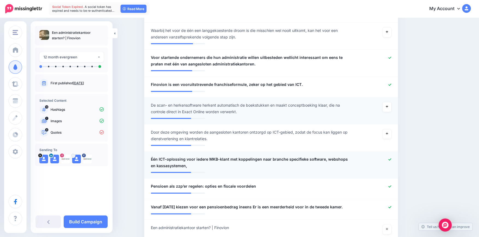
click at [390, 159] on div at bounding box center [375, 162] width 42 height 13
click at [391, 160] on icon at bounding box center [389, 159] width 3 height 3
click at [391, 186] on icon at bounding box center [389, 186] width 3 height 2
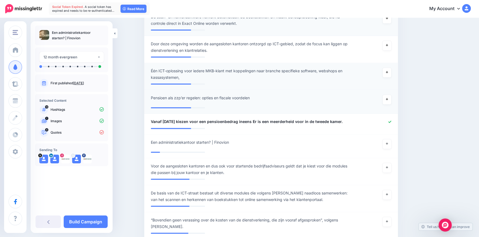
scroll to position [422, 0]
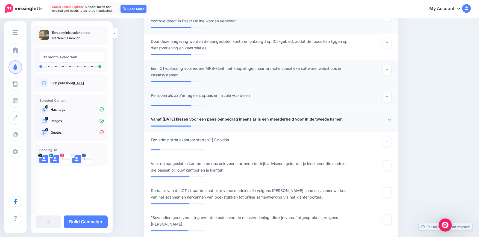
click at [393, 121] on div at bounding box center [375, 119] width 42 height 7
click at [391, 119] on icon at bounding box center [389, 119] width 3 height 2
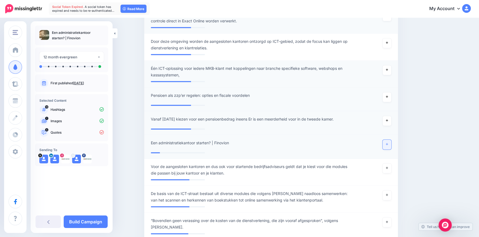
click at [389, 141] on link at bounding box center [386, 145] width 9 height 10
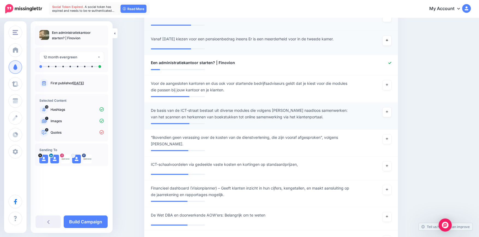
scroll to position [512, 0]
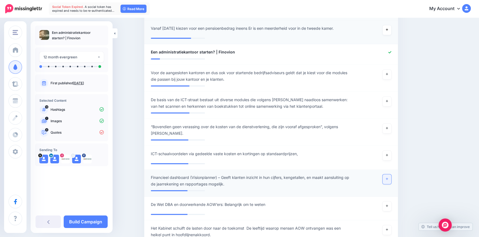
click at [391, 179] on link at bounding box center [386, 180] width 9 height 10
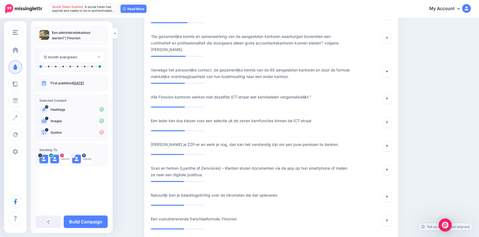
scroll to position [786, 0]
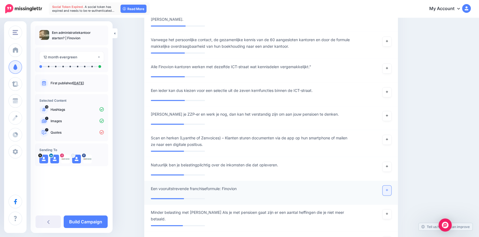
click at [387, 188] on link at bounding box center [386, 191] width 9 height 10
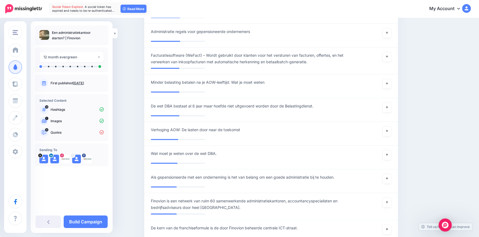
scroll to position [1150, 0]
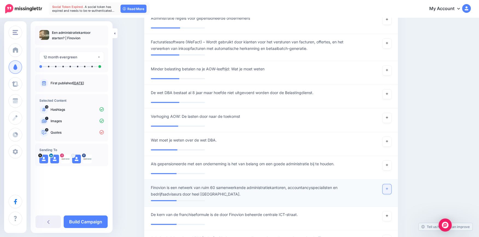
click at [388, 188] on icon at bounding box center [387, 189] width 2 height 3
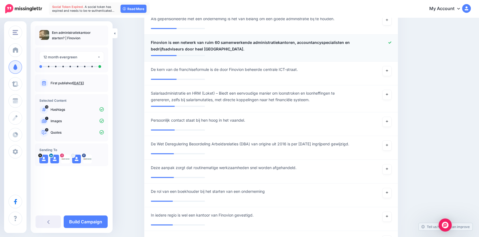
scroll to position [1302, 0]
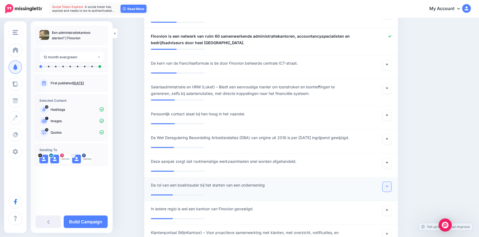
click at [388, 185] on icon at bounding box center [387, 186] width 2 height 3
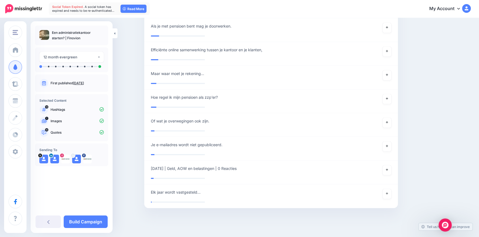
scroll to position [1895, 0]
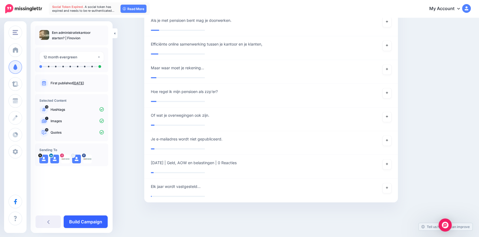
click at [98, 222] on link "Build Campaign" at bounding box center [86, 222] width 44 height 13
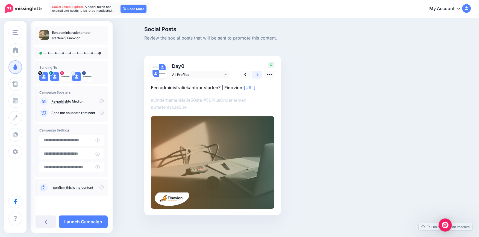
click at [261, 75] on link at bounding box center [257, 75] width 10 height 8
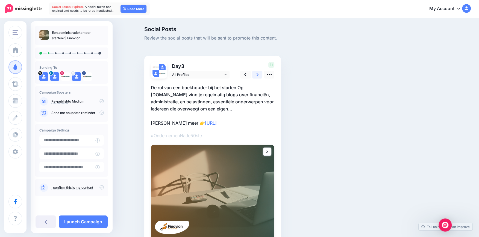
click at [261, 74] on link at bounding box center [257, 75] width 10 height 8
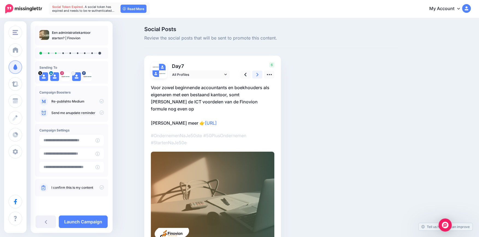
click at [261, 74] on link at bounding box center [257, 75] width 10 height 8
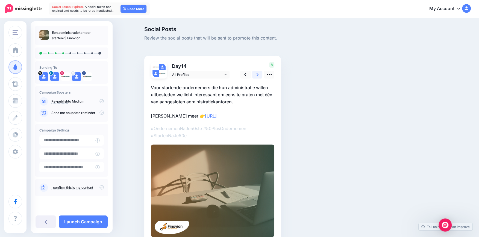
click at [261, 74] on link at bounding box center [257, 75] width 10 height 8
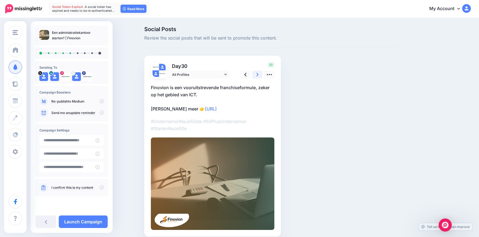
click at [261, 74] on link at bounding box center [257, 75] width 10 height 8
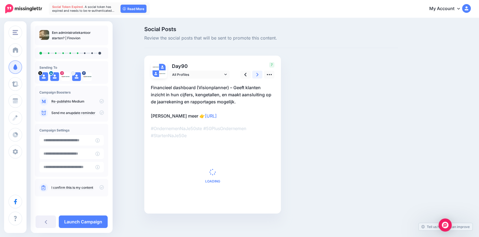
click at [261, 74] on link at bounding box center [257, 75] width 10 height 8
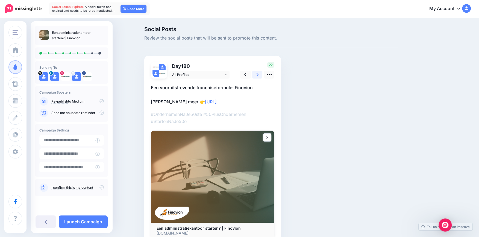
click at [261, 74] on link at bounding box center [257, 75] width 10 height 8
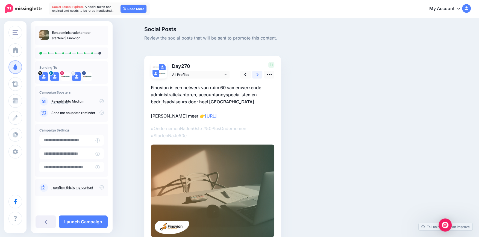
click at [261, 74] on link at bounding box center [257, 75] width 10 height 8
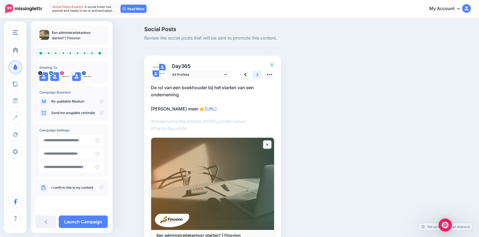
click at [261, 74] on link at bounding box center [257, 75] width 10 height 8
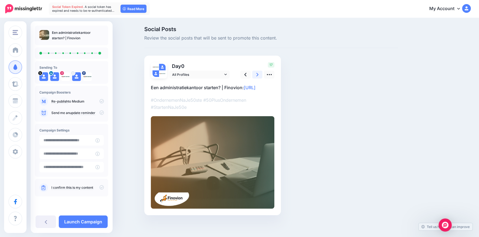
click at [261, 74] on link at bounding box center [257, 75] width 10 height 8
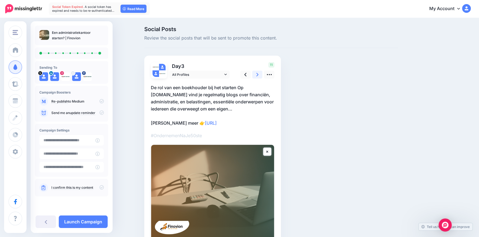
click at [261, 74] on link at bounding box center [257, 75] width 10 height 8
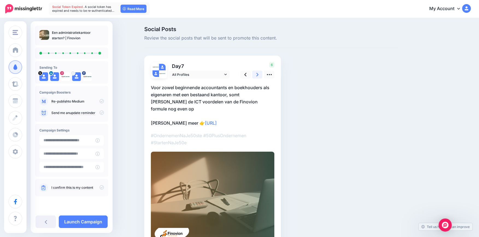
click at [261, 74] on link at bounding box center [257, 75] width 10 height 8
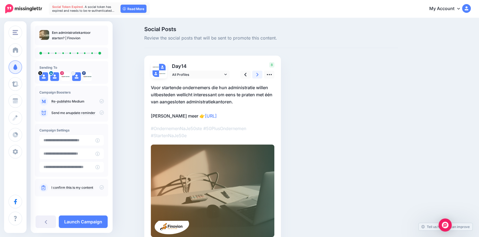
click at [261, 74] on link at bounding box center [257, 75] width 10 height 8
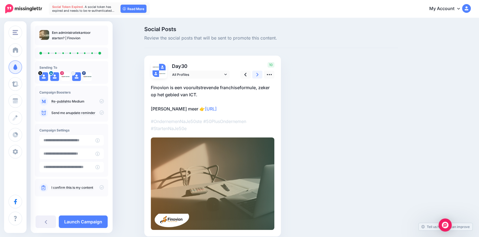
click at [261, 74] on link at bounding box center [257, 75] width 10 height 8
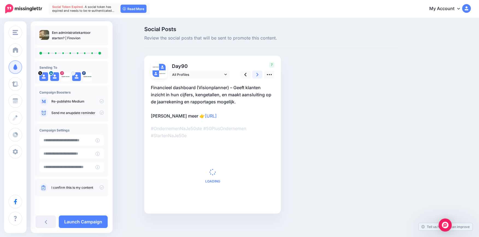
click at [261, 74] on link at bounding box center [257, 75] width 10 height 8
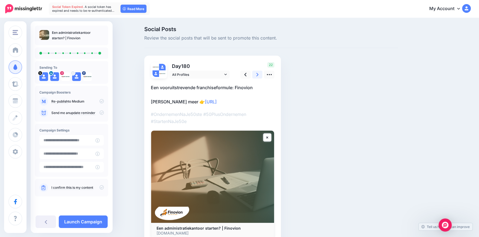
click at [261, 74] on link at bounding box center [257, 75] width 10 height 8
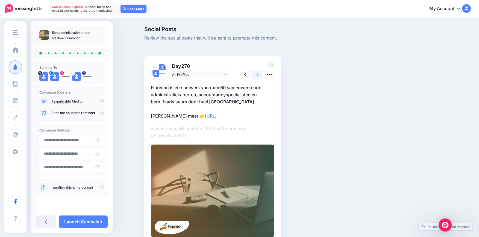
click at [261, 74] on link at bounding box center [257, 75] width 10 height 8
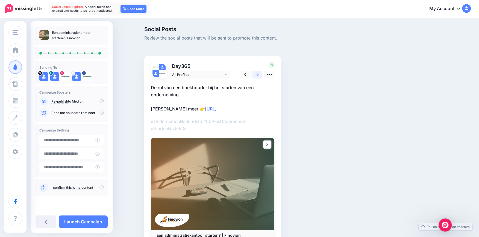
click at [261, 74] on link at bounding box center [257, 75] width 10 height 8
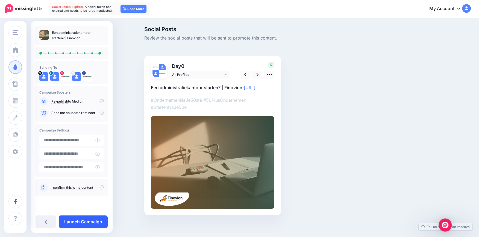
click at [92, 226] on link "Launch Campaign" at bounding box center [83, 222] width 49 height 13
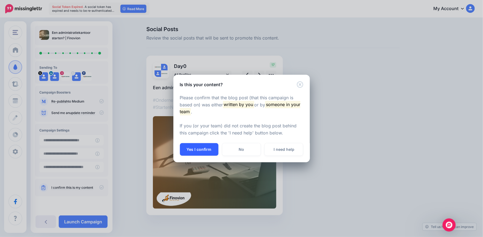
click at [198, 149] on button "Yes I confirm" at bounding box center [199, 149] width 39 height 13
